Goal: Task Accomplishment & Management: Complete application form

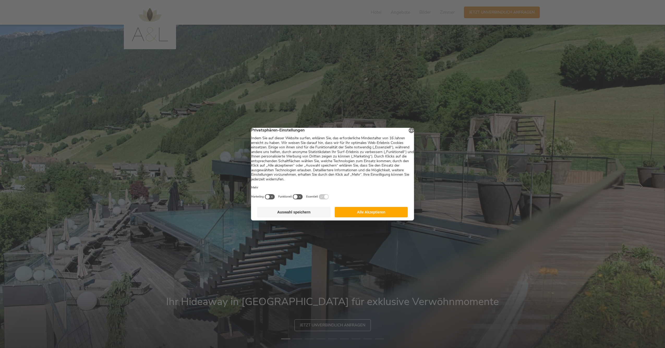
click at [365, 217] on button "Alle Akzeptieren" at bounding box center [370, 212] width 73 height 10
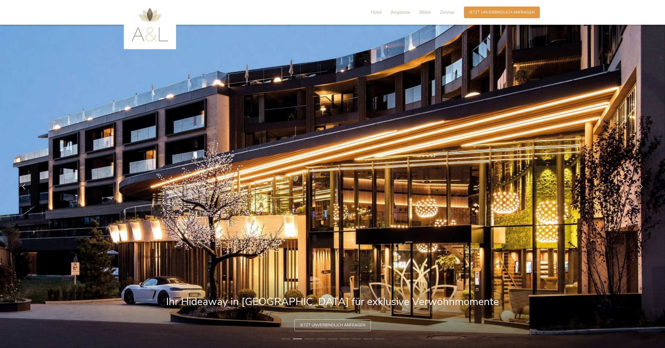
click at [316, 254] on img at bounding box center [332, 187] width 665 height 324
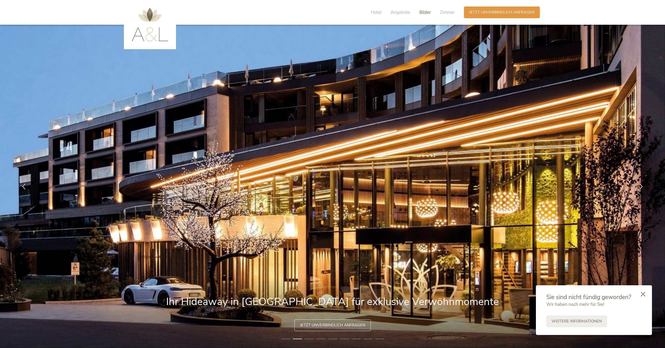
click at [427, 10] on span "Bilder" at bounding box center [424, 12] width 11 height 6
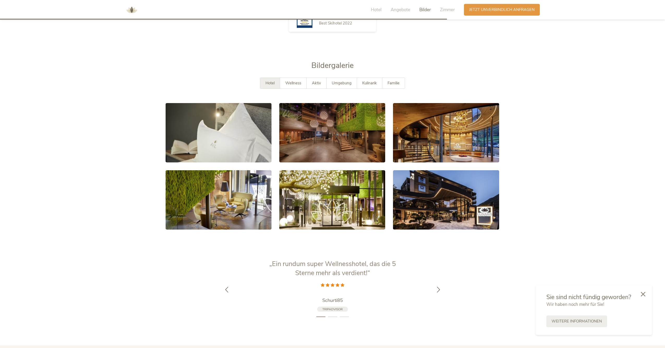
scroll to position [1052, 0]
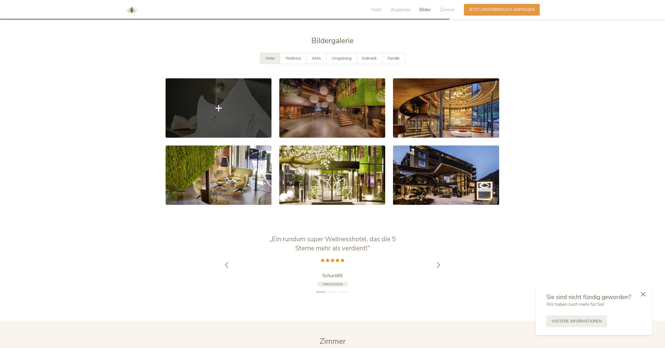
click at [239, 84] on link at bounding box center [219, 107] width 106 height 59
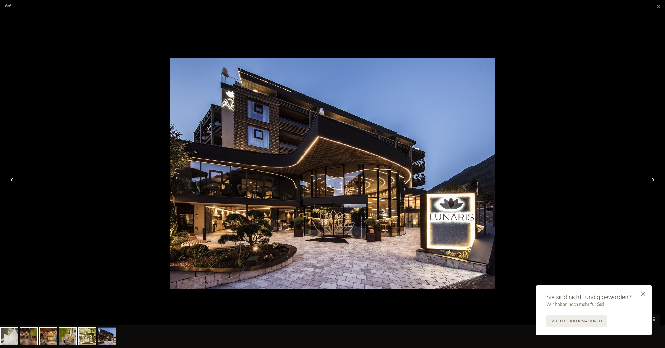
click at [642, 291] on div at bounding box center [643, 294] width 18 height 19
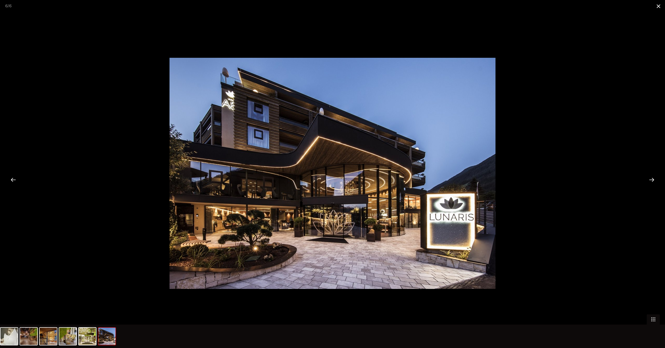
click at [656, 3] on span at bounding box center [658, 6] width 13 height 12
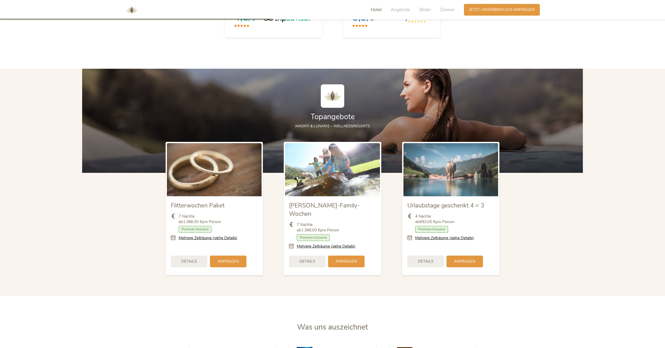
scroll to position [624, 0]
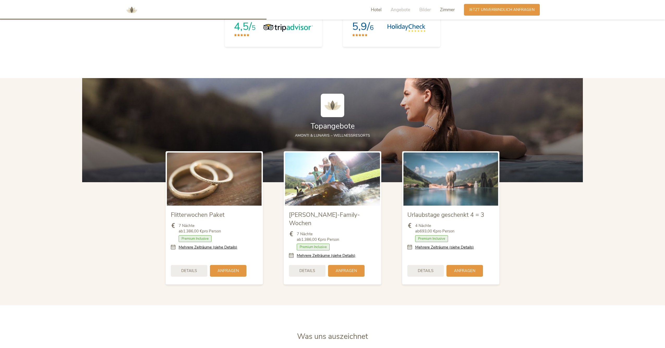
click at [444, 10] on span "Zimmer" at bounding box center [447, 10] width 15 height 6
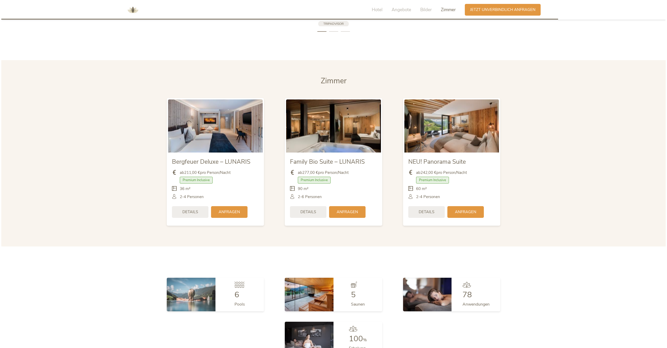
scroll to position [1338, 0]
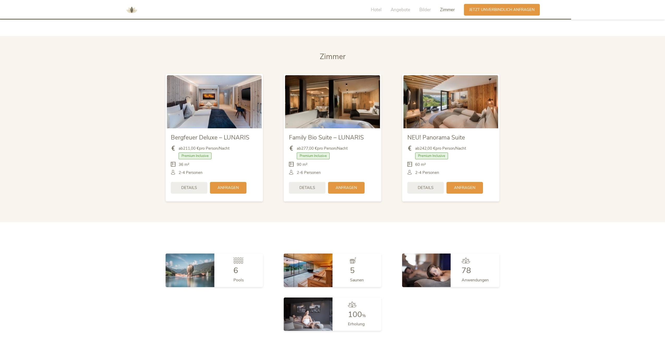
click at [311, 93] on img at bounding box center [332, 101] width 95 height 53
click at [309, 185] on span "Details" at bounding box center [307, 187] width 16 height 5
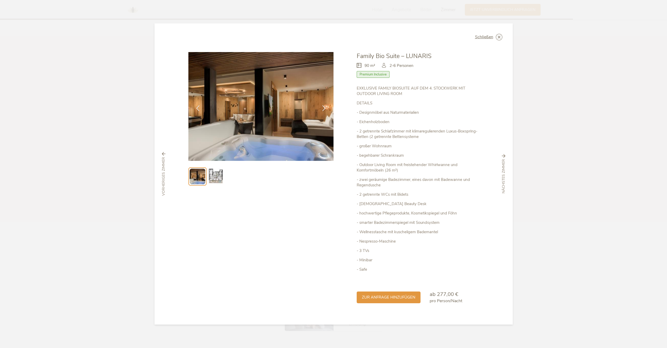
click at [258, 86] on img at bounding box center [260, 106] width 145 height 109
click at [267, 137] on img at bounding box center [260, 106] width 145 height 109
click at [325, 106] on icon at bounding box center [324, 108] width 6 height 6
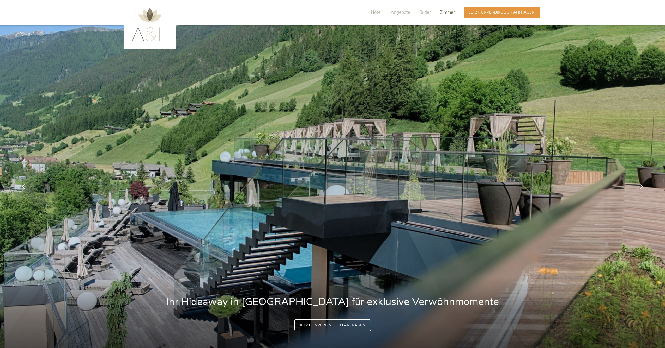
click at [444, 10] on span "Zimmer" at bounding box center [447, 12] width 15 height 6
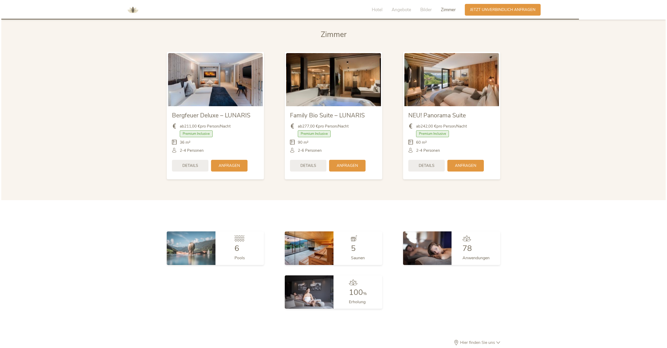
scroll to position [1348, 0]
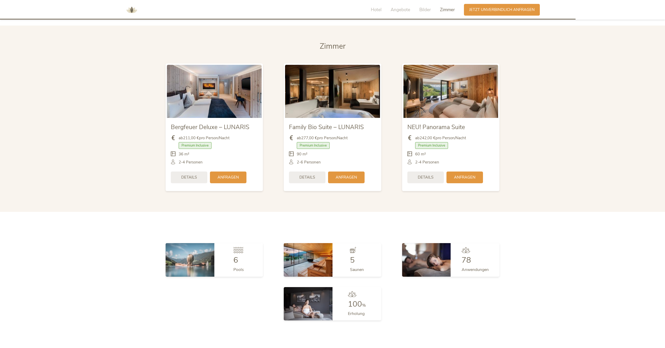
click at [453, 90] on img at bounding box center [450, 91] width 95 height 53
click at [443, 94] on img at bounding box center [450, 91] width 95 height 53
click at [422, 171] on div "Details" at bounding box center [425, 177] width 36 height 12
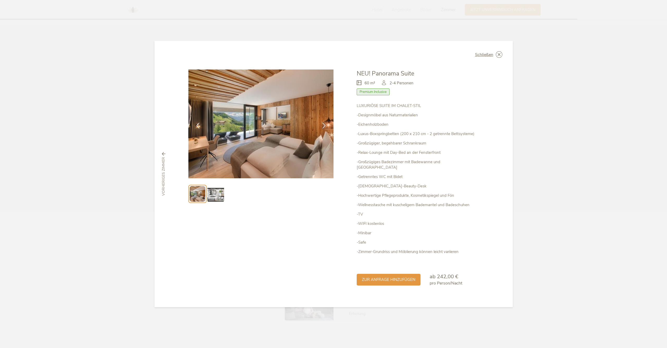
click at [218, 195] on img at bounding box center [215, 194] width 17 height 17
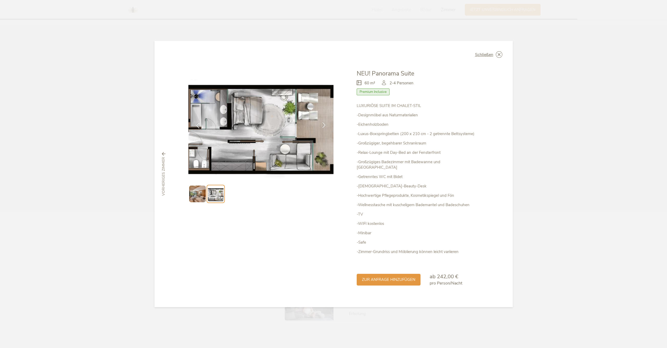
click at [321, 127] on icon at bounding box center [324, 125] width 6 height 6
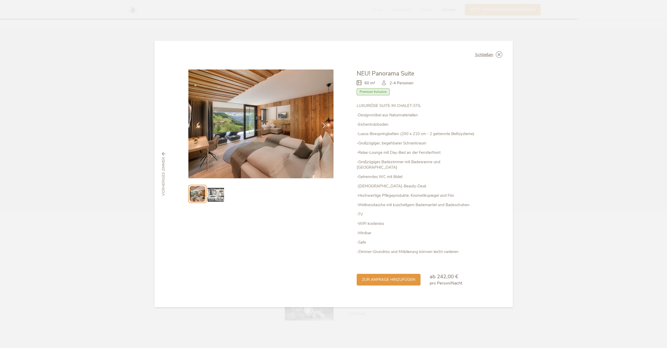
click at [197, 126] on icon at bounding box center [198, 125] width 6 height 6
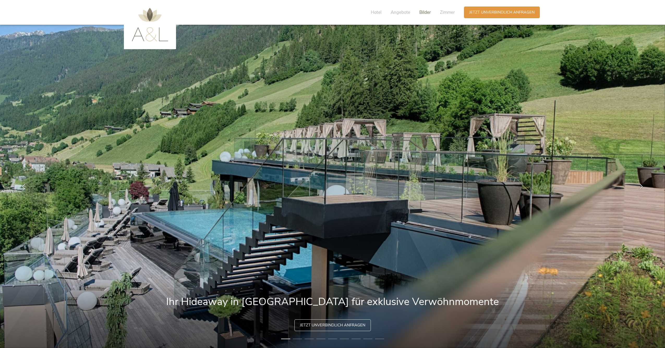
click at [419, 14] on span "Bilder" at bounding box center [424, 12] width 11 height 6
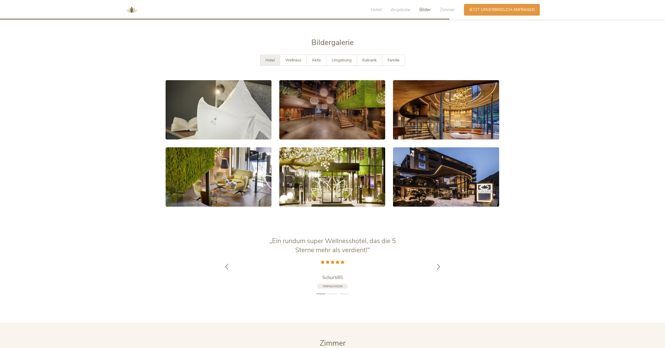
scroll to position [1052, 0]
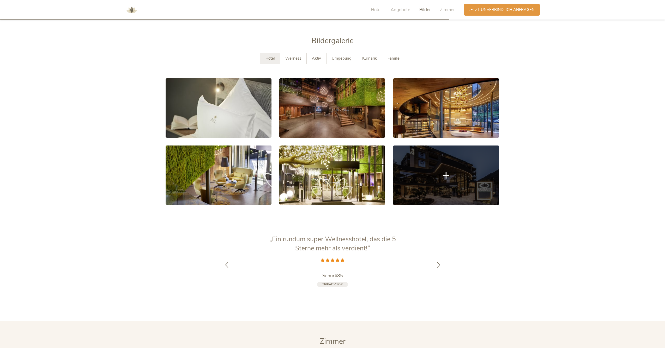
click at [422, 169] on link at bounding box center [446, 175] width 106 height 59
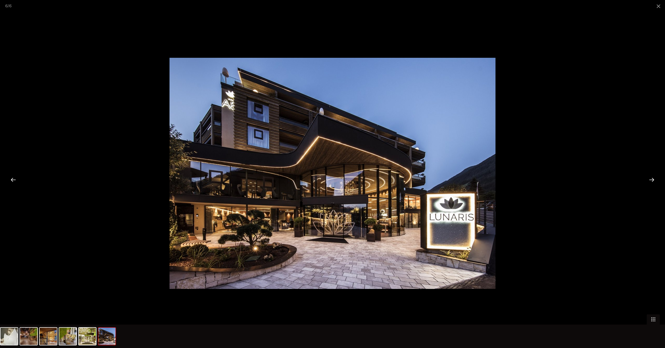
scroll to position [1053, 0]
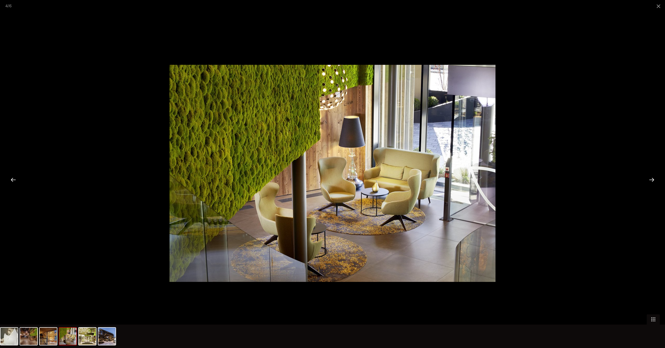
click at [653, 321] on span at bounding box center [652, 320] width 13 height 10
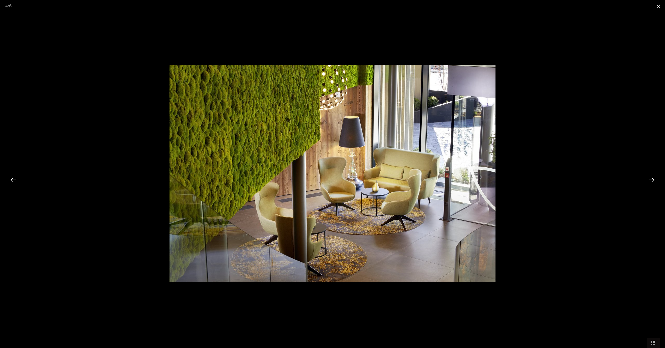
click at [657, 6] on span at bounding box center [658, 6] width 13 height 12
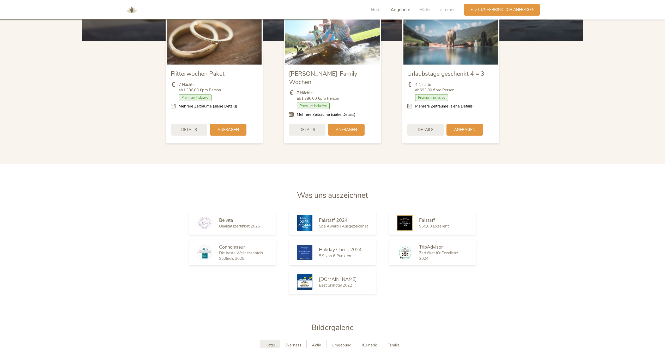
scroll to position [892, 0]
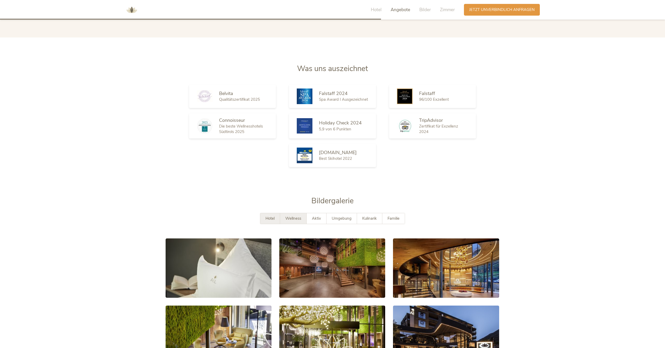
click at [298, 216] on span "Wellness" at bounding box center [293, 218] width 16 height 5
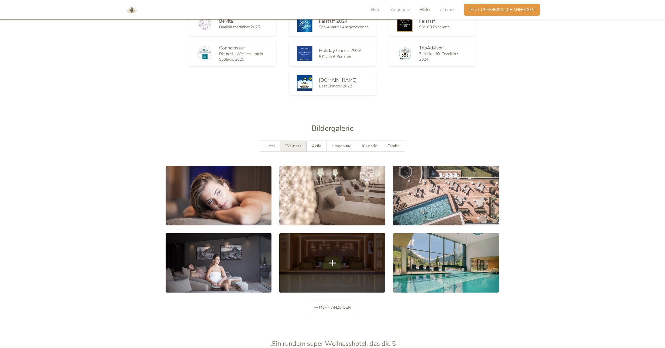
scroll to position [972, 0]
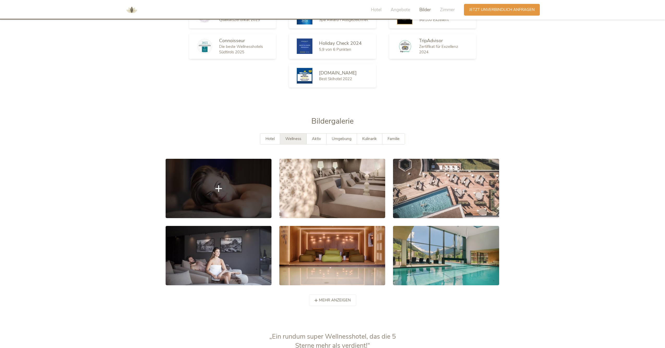
click at [227, 197] on link at bounding box center [219, 188] width 106 height 59
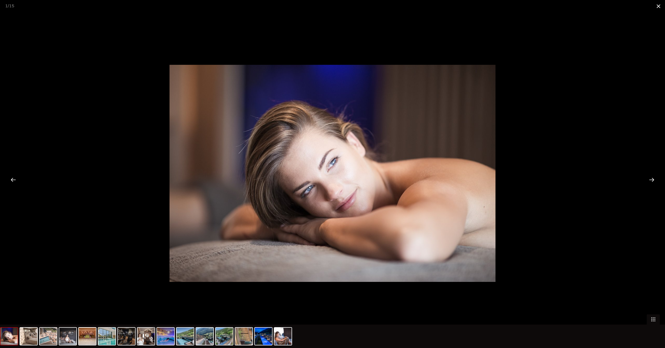
click at [656, 4] on span at bounding box center [658, 6] width 13 height 12
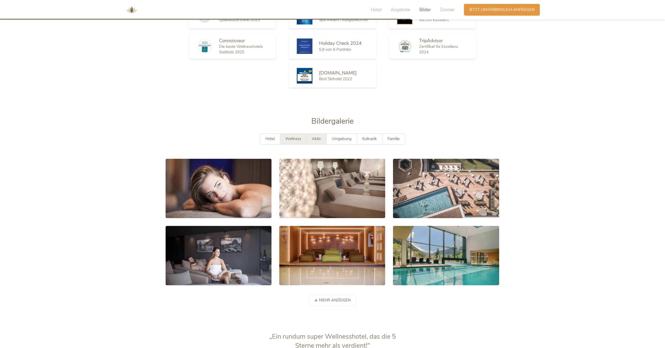
click at [318, 134] on div "Aktiv" at bounding box center [317, 139] width 20 height 11
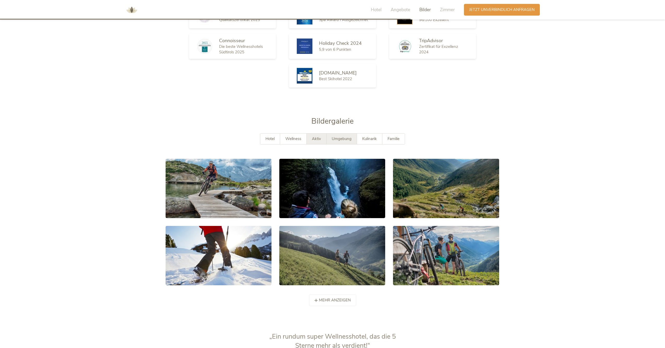
click at [339, 136] on span "Umgebung" at bounding box center [342, 138] width 20 height 5
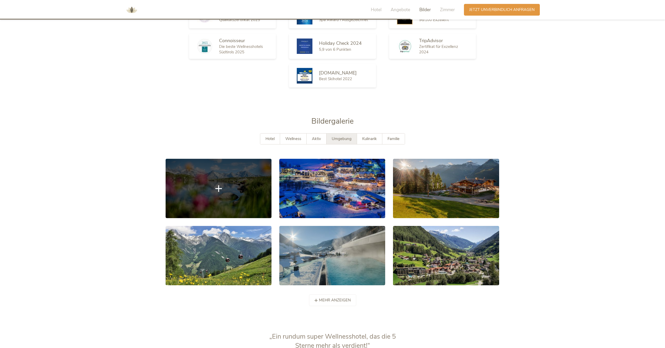
click at [240, 171] on link at bounding box center [219, 188] width 106 height 59
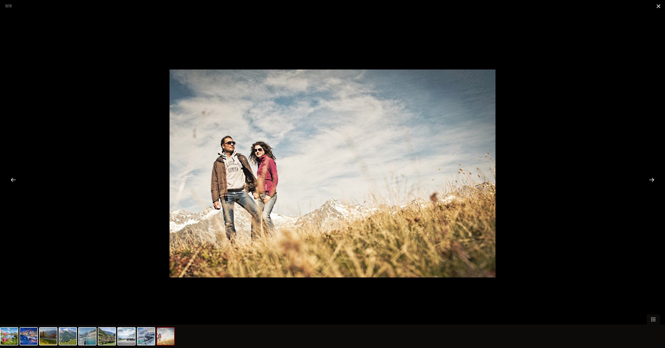
click at [658, 8] on span at bounding box center [658, 6] width 13 height 12
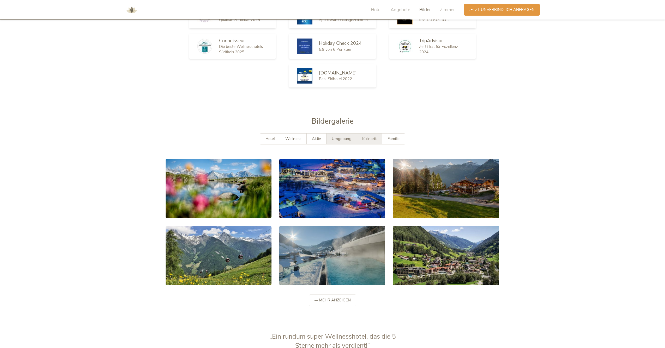
click at [368, 134] on div "Kulinarik" at bounding box center [369, 139] width 25 height 11
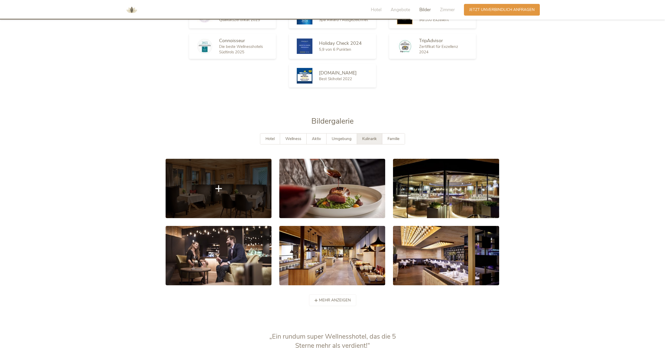
click at [207, 195] on link at bounding box center [219, 188] width 106 height 59
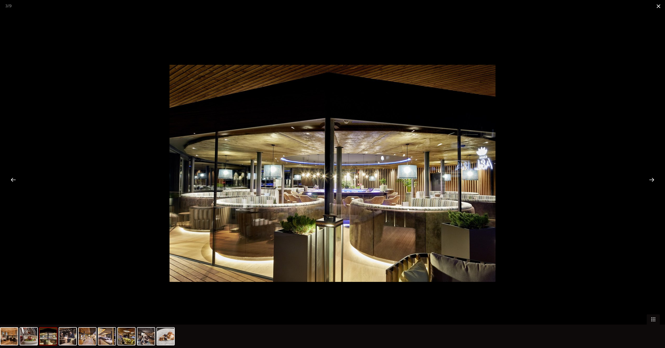
click at [661, 5] on span at bounding box center [658, 6] width 13 height 12
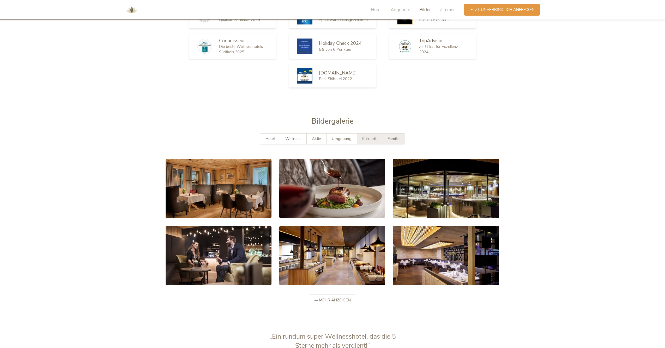
click at [389, 136] on span "Familie" at bounding box center [393, 138] width 12 height 5
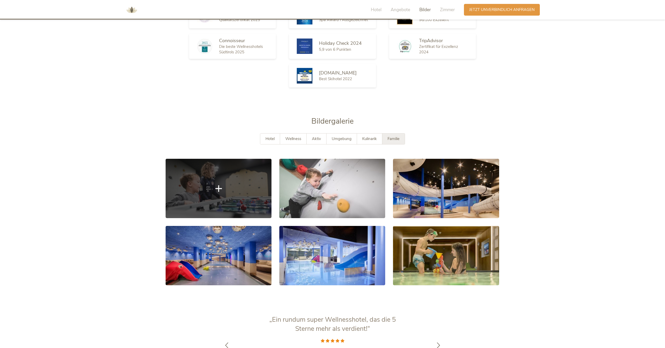
click at [220, 194] on link at bounding box center [219, 188] width 106 height 59
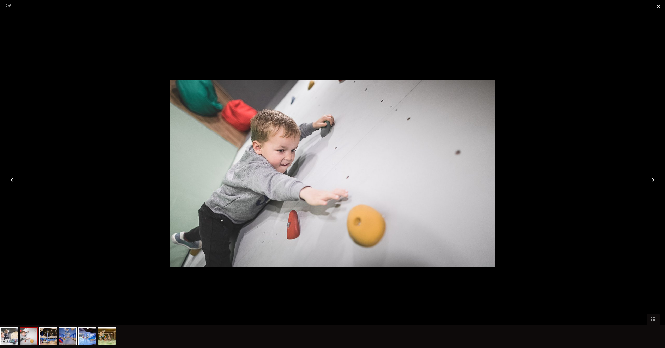
click at [661, 7] on span at bounding box center [658, 6] width 13 height 12
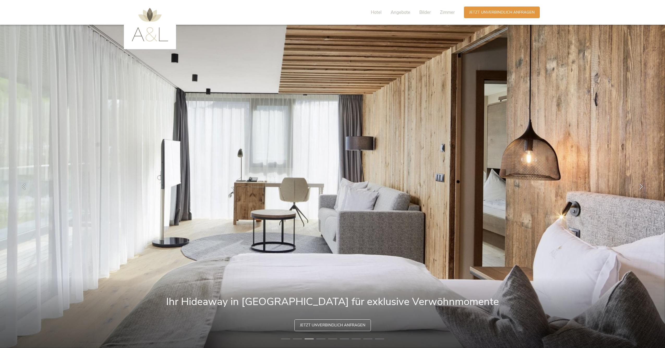
scroll to position [0, 0]
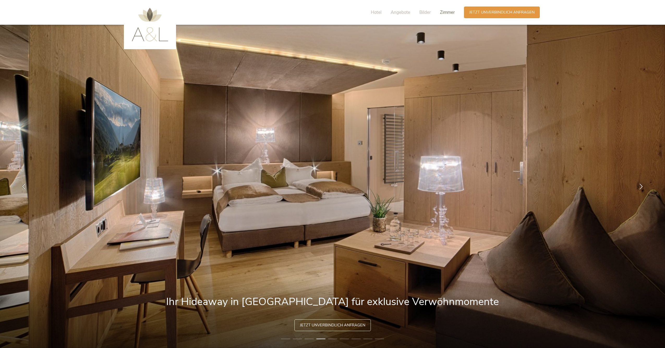
click at [446, 12] on span "Zimmer" at bounding box center [447, 12] width 15 height 6
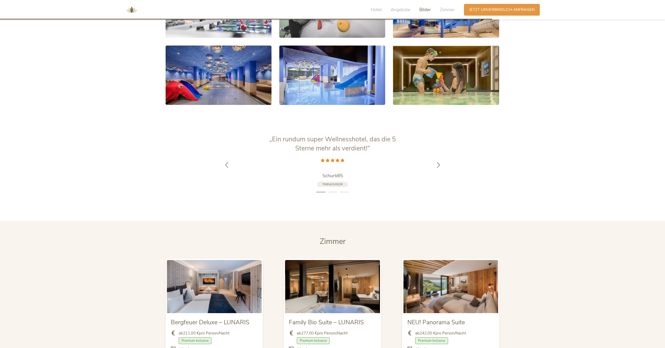
scroll to position [1228, 0]
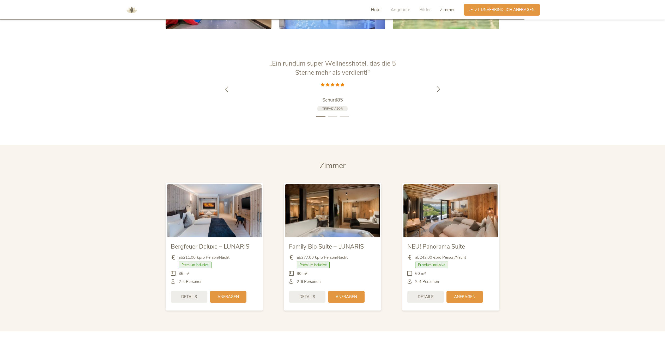
click at [377, 10] on span "Hotel" at bounding box center [376, 10] width 11 height 6
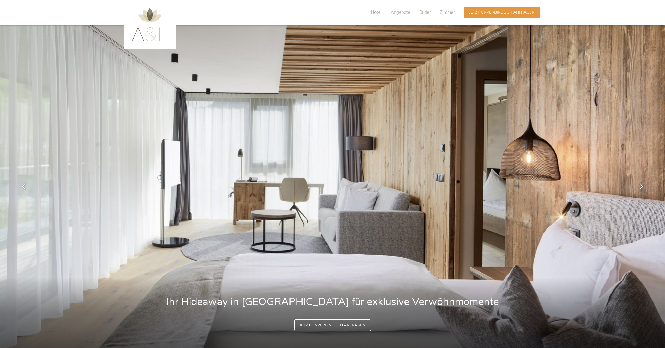
scroll to position [0, 0]
click at [168, 31] on div at bounding box center [150, 24] width 52 height 49
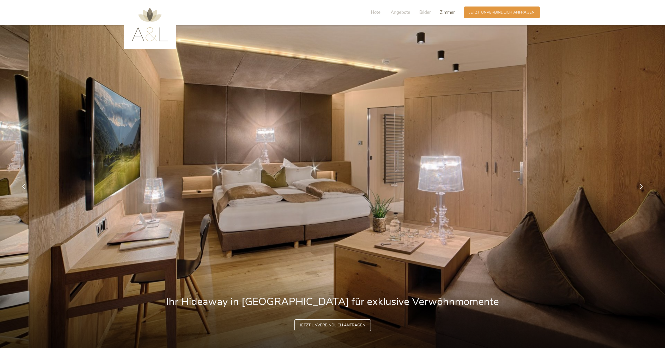
click at [445, 10] on span "Zimmer" at bounding box center [447, 12] width 15 height 6
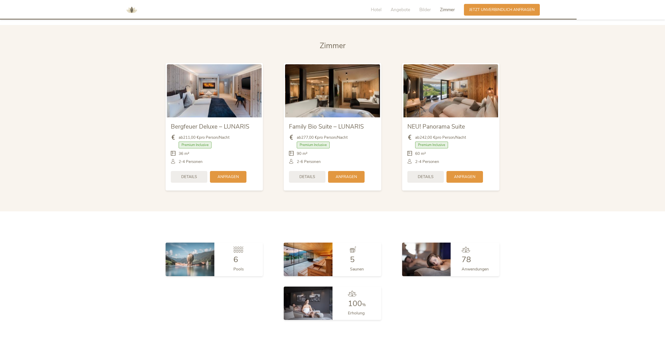
scroll to position [1348, 0]
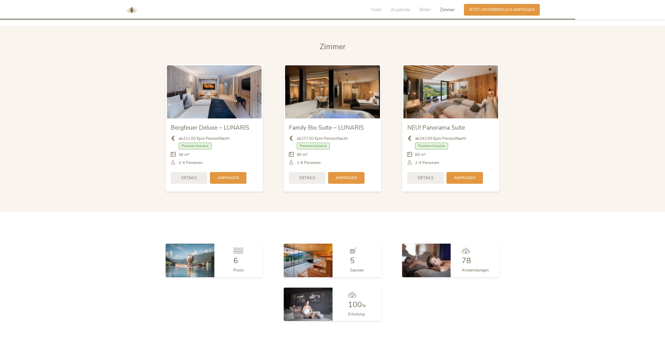
click at [443, 9] on span "Zimmer" at bounding box center [447, 10] width 15 height 6
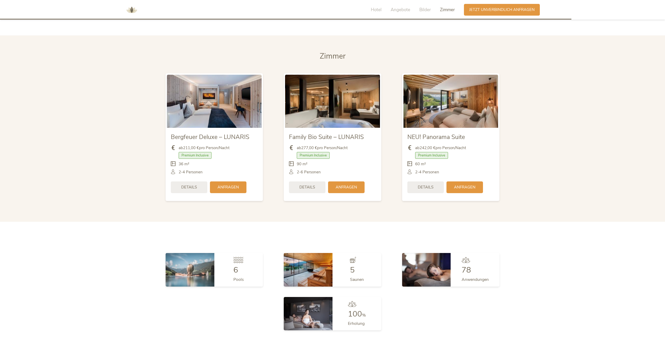
scroll to position [1338, 0]
click at [325, 52] on span "Zimmer" at bounding box center [333, 57] width 26 height 10
click at [326, 52] on span "Zimmer" at bounding box center [333, 57] width 26 height 10
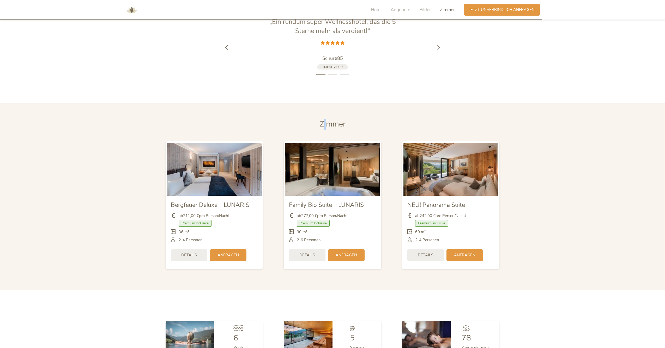
scroll to position [1270, 0]
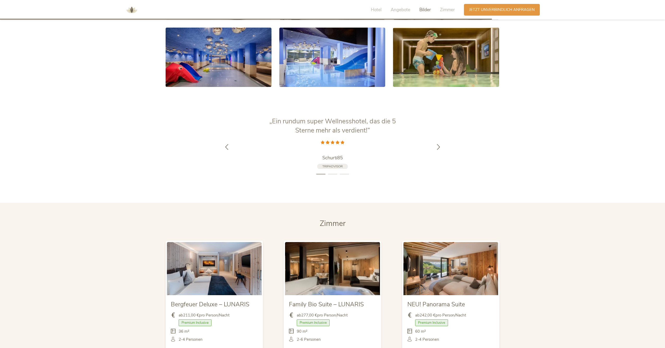
scroll to position [1147, 0]
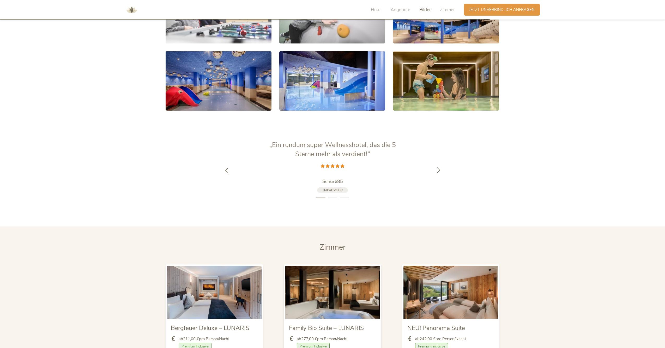
click at [438, 167] on icon at bounding box center [438, 170] width 6 height 6
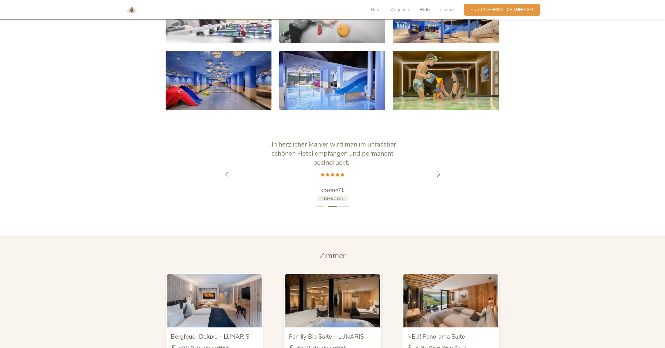
click at [437, 171] on icon at bounding box center [438, 174] width 6 height 6
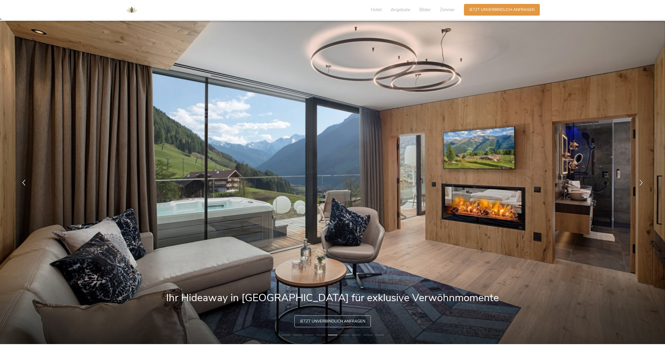
scroll to position [5, 0]
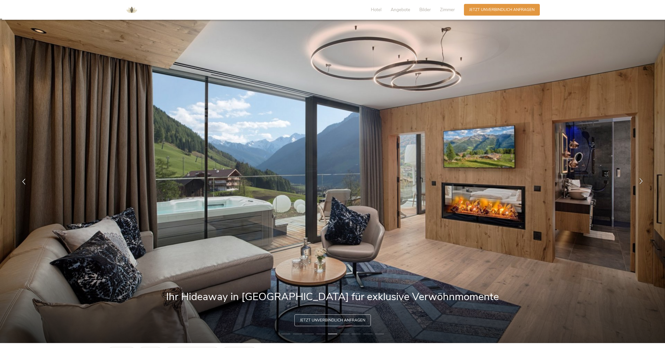
click at [642, 182] on icon at bounding box center [641, 181] width 6 height 6
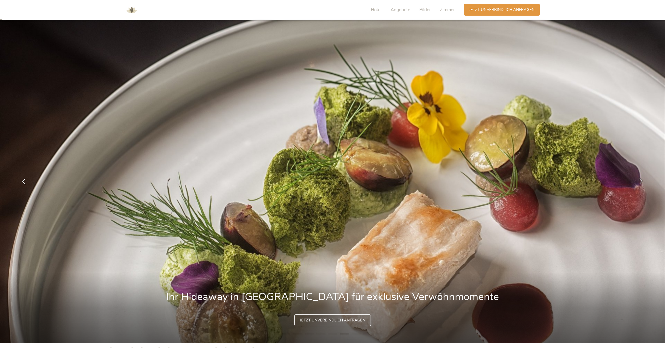
click at [642, 182] on icon at bounding box center [641, 181] width 6 height 6
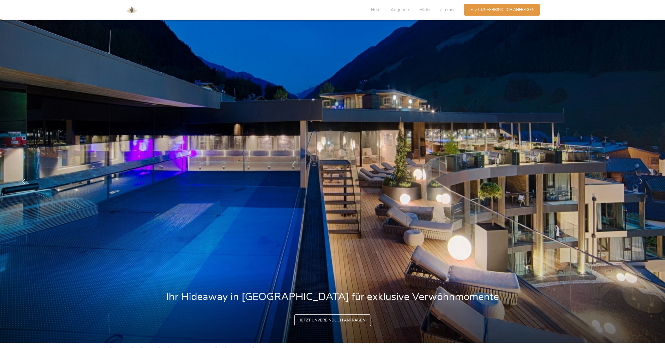
click at [642, 182] on icon at bounding box center [641, 181] width 6 height 6
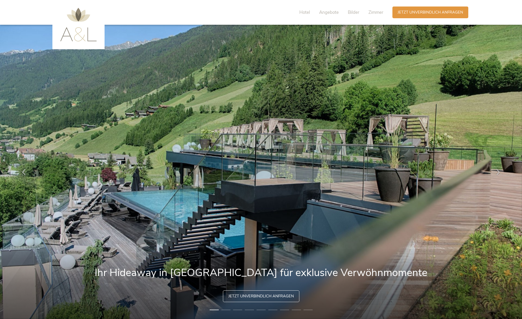
scroll to position [0, 0]
click at [373, 13] on span "Zimmer" at bounding box center [375, 12] width 15 height 6
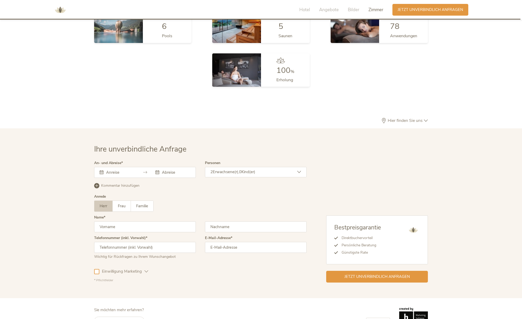
scroll to position [1553, 0]
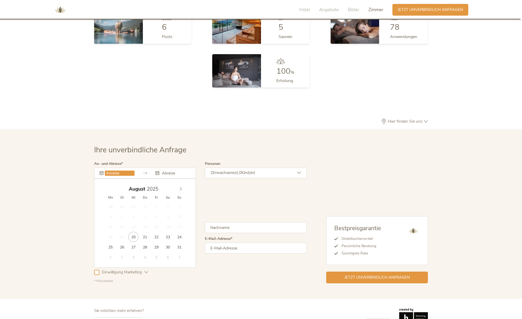
click at [114, 171] on input "text" at bounding box center [120, 173] width 30 height 5
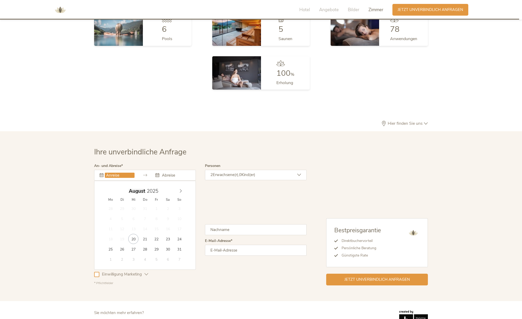
scroll to position [1549, 0]
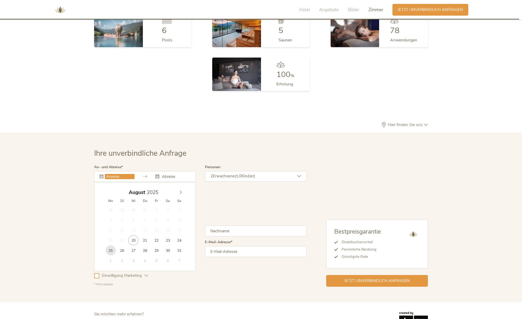
type input "[DATE]"
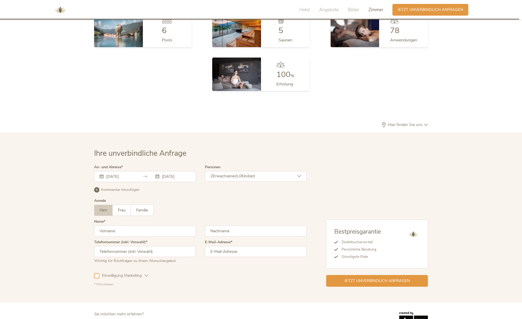
click at [276, 171] on div "2 Erwachsene(r), 0 Kind(er)" at bounding box center [256, 176] width 102 height 10
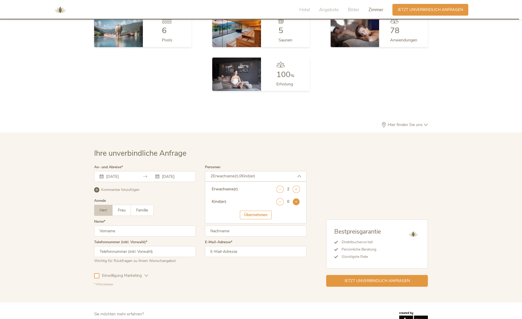
click at [298, 198] on icon at bounding box center [295, 201] width 7 height 7
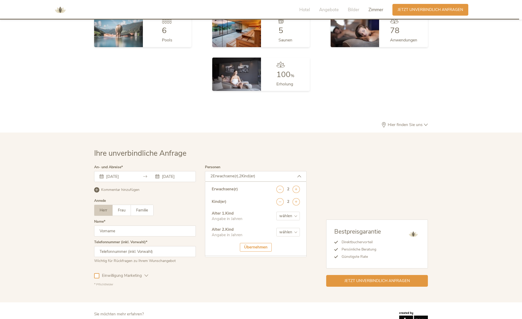
scroll to position [1549, 0]
select select "11"
select select "14"
click at [261, 243] on div "Übernehmen" at bounding box center [256, 247] width 32 height 9
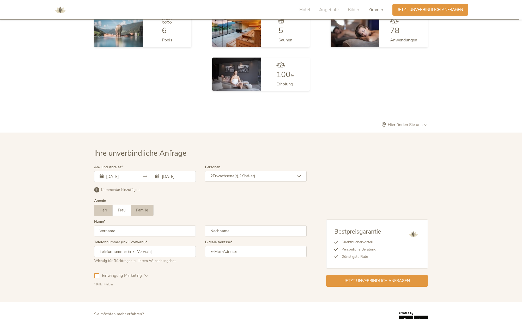
click at [147, 208] on span "Familie" at bounding box center [142, 210] width 12 height 5
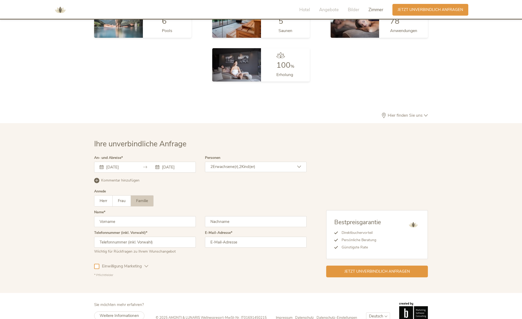
scroll to position [1558, 0]
click at [185, 217] on input "text" at bounding box center [145, 222] width 102 height 11
type input "Thomas"
type input "Stocker"
type input "06646158704"
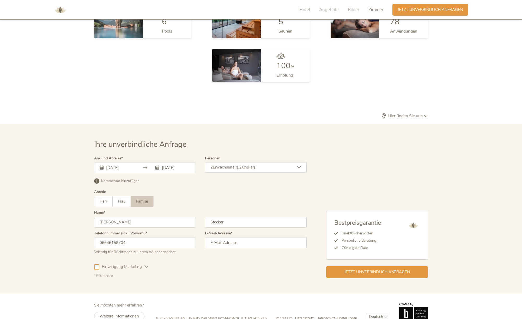
type input "thomas.stocker@voestalpine.com"
click at [146, 265] on icon at bounding box center [146, 267] width 4 height 4
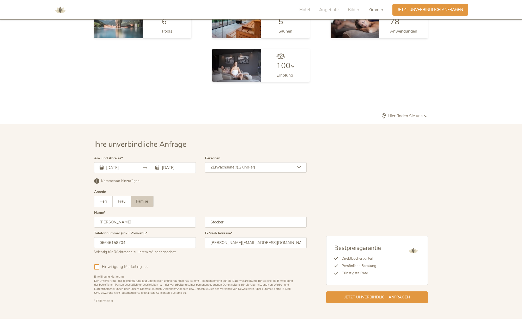
click at [96, 265] on div at bounding box center [96, 267] width 5 height 5
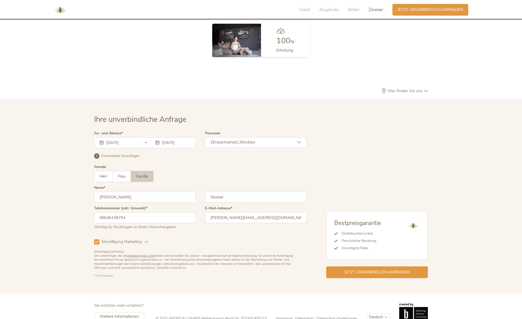
scroll to position [1582, 0]
click at [384, 270] on span "Jetzt unverbindlich anfragen" at bounding box center [376, 272] width 65 height 5
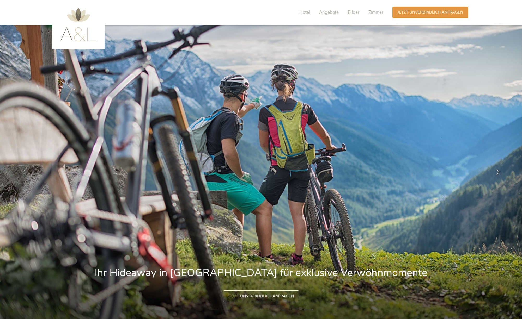
scroll to position [0, 0]
click at [372, 12] on span "Zimmer" at bounding box center [375, 12] width 15 height 6
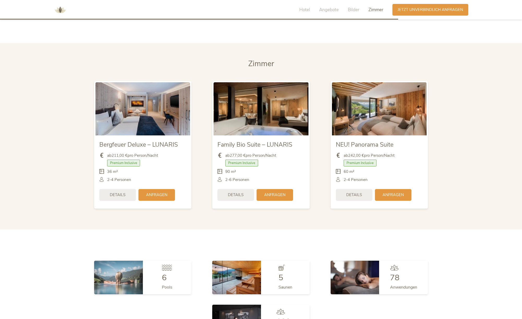
scroll to position [1308, 0]
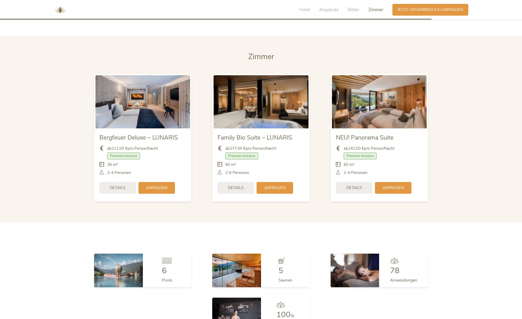
drag, startPoint x: 268, startPoint y: 49, endPoint x: 287, endPoint y: 51, distance: 19.6
click at [268, 52] on span "Zimmer" at bounding box center [261, 57] width 26 height 10
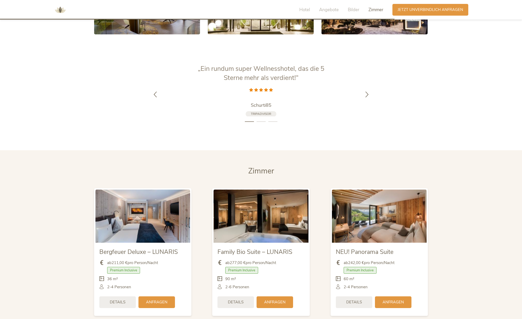
scroll to position [1194, 0]
click at [368, 91] on icon at bounding box center [367, 94] width 6 height 6
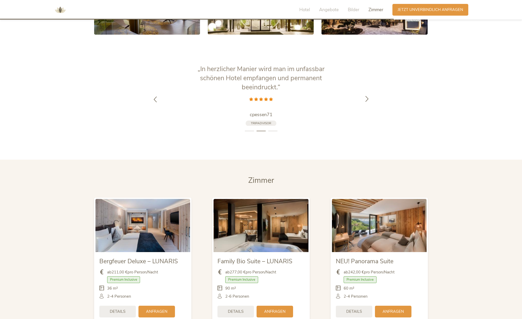
click at [368, 91] on div at bounding box center [367, 99] width 16 height 16
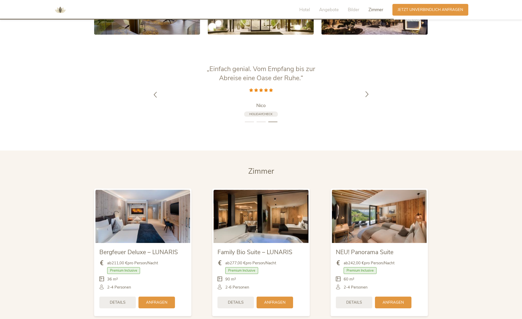
click at [368, 91] on icon at bounding box center [367, 94] width 6 height 6
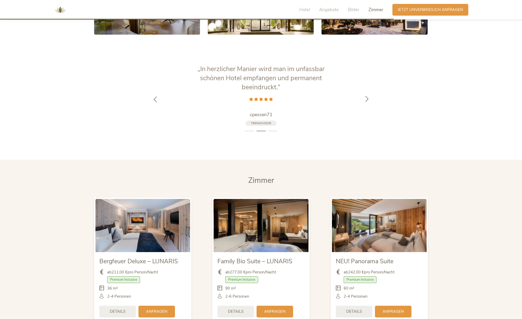
click at [368, 91] on div at bounding box center [367, 99] width 16 height 16
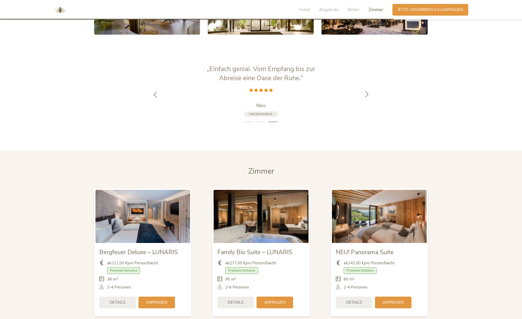
click at [368, 91] on icon at bounding box center [367, 94] width 6 height 6
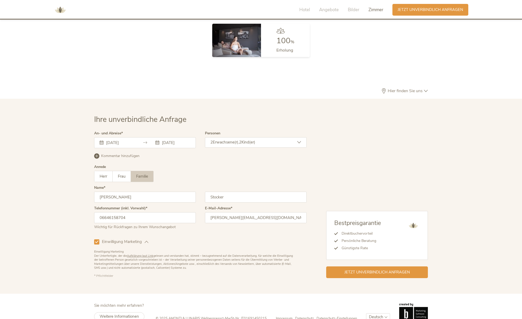
scroll to position [1582, 0]
